Goal: Check status: Check status

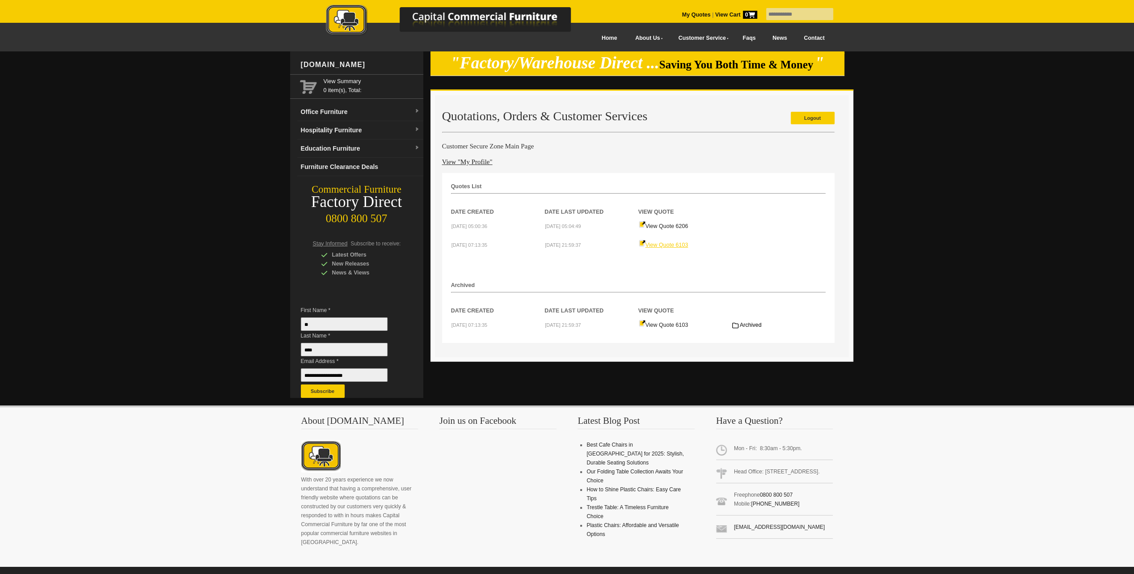
click at [668, 243] on link "View Quote 6103" at bounding box center [664, 245] width 50 height 6
click at [667, 323] on link "View Quote 6103" at bounding box center [664, 325] width 50 height 6
click at [673, 226] on link "View Quote 6206" at bounding box center [664, 226] width 50 height 6
